Goal: Transaction & Acquisition: Purchase product/service

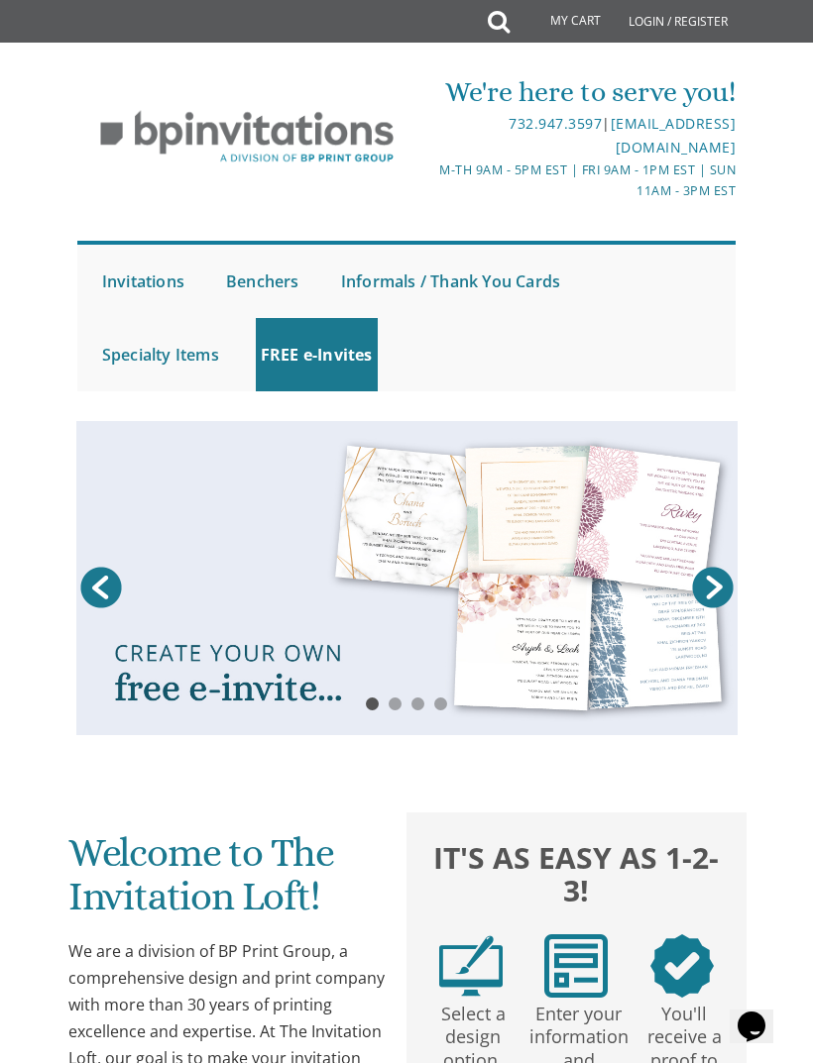
click at [513, 26] on link "My Cart" at bounding box center [560, 22] width 107 height 40
click at [501, 24] on icon at bounding box center [499, 22] width 22 height 40
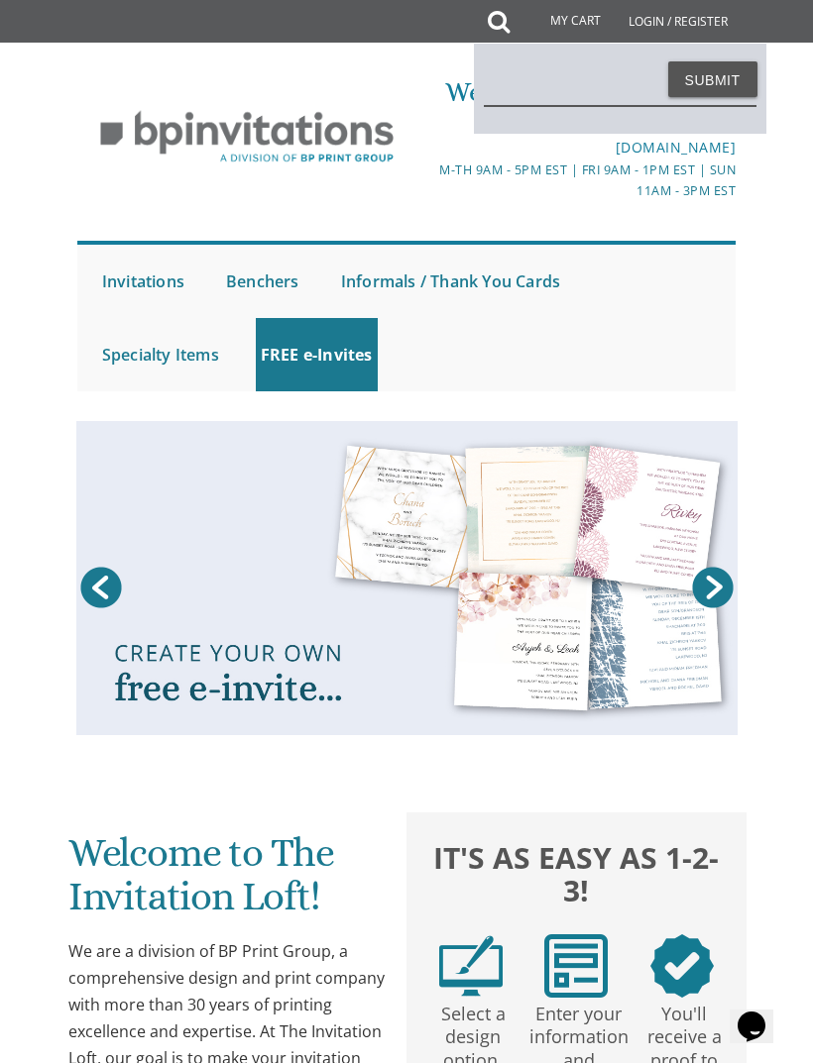
click at [581, 92] on input "text" at bounding box center [620, 84] width 273 height 43
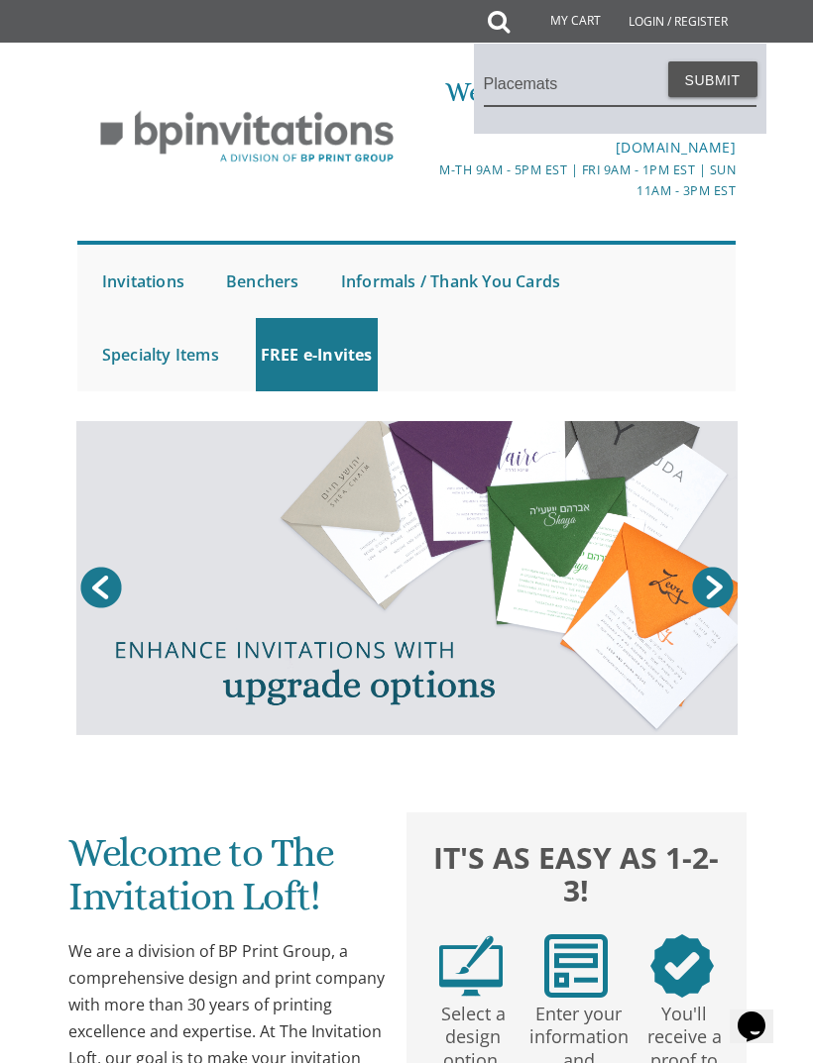
type input "Placemats"
click at [712, 79] on button "Submit" at bounding box center [712, 79] width 89 height 36
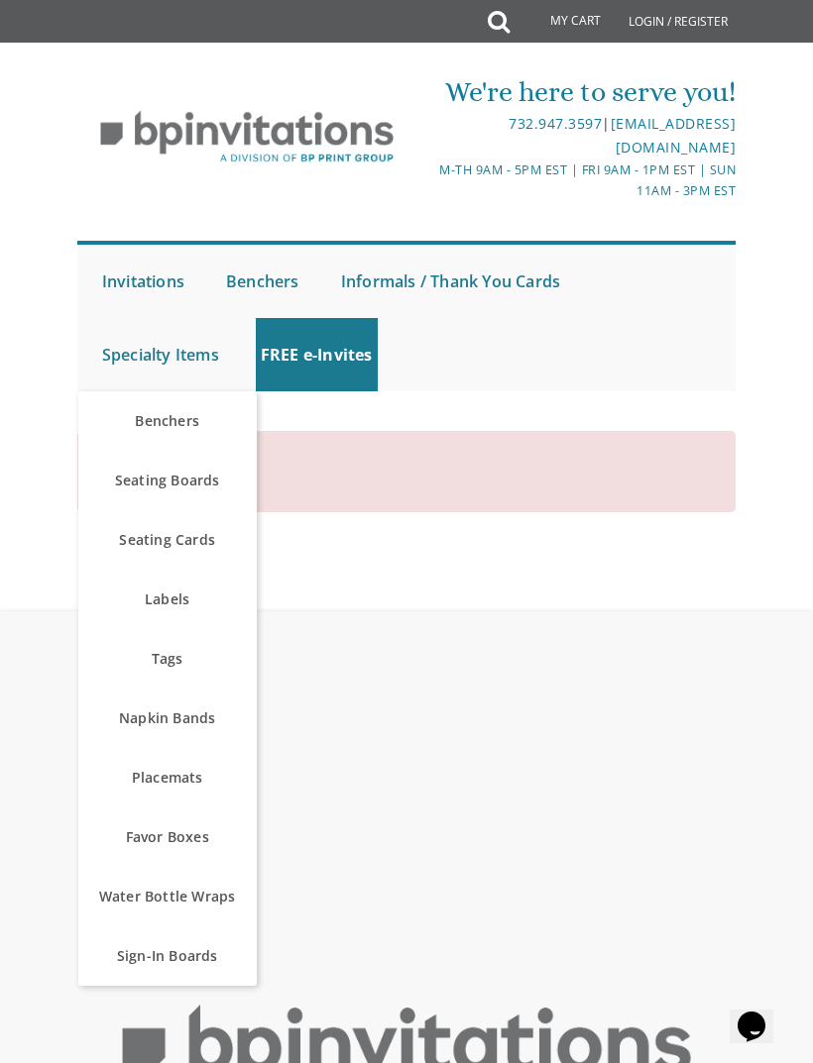
click at [206, 764] on link "Placemats" at bounding box center [167, 777] width 178 height 59
click at [169, 770] on link "Placemats" at bounding box center [167, 777] width 178 height 59
click at [208, 768] on link "Placemats" at bounding box center [167, 777] width 178 height 59
click at [231, 772] on link "Placemats" at bounding box center [167, 777] width 178 height 59
